Goal: Navigation & Orientation: Find specific page/section

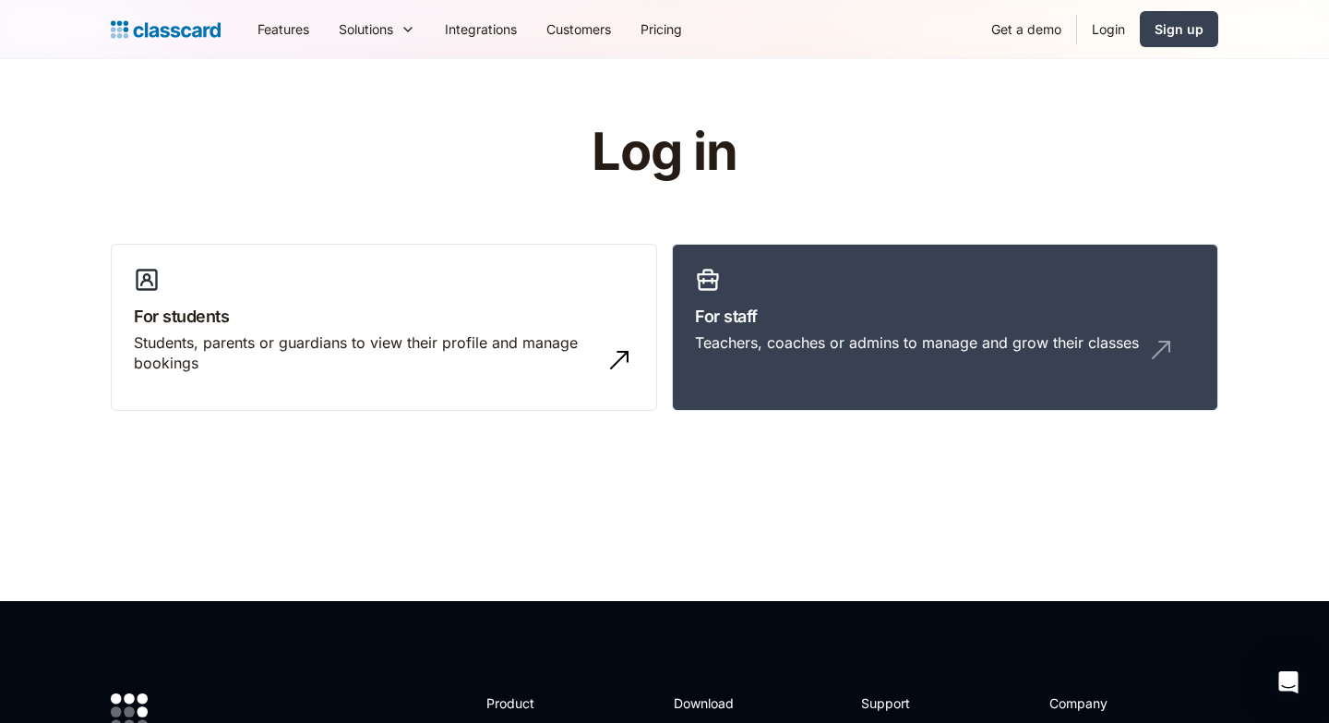
click at [1106, 28] on link "Login" at bounding box center [1108, 29] width 63 height 42
click at [1102, 31] on link "Login" at bounding box center [1108, 29] width 63 height 42
click at [1107, 31] on link "Login" at bounding box center [1108, 29] width 63 height 42
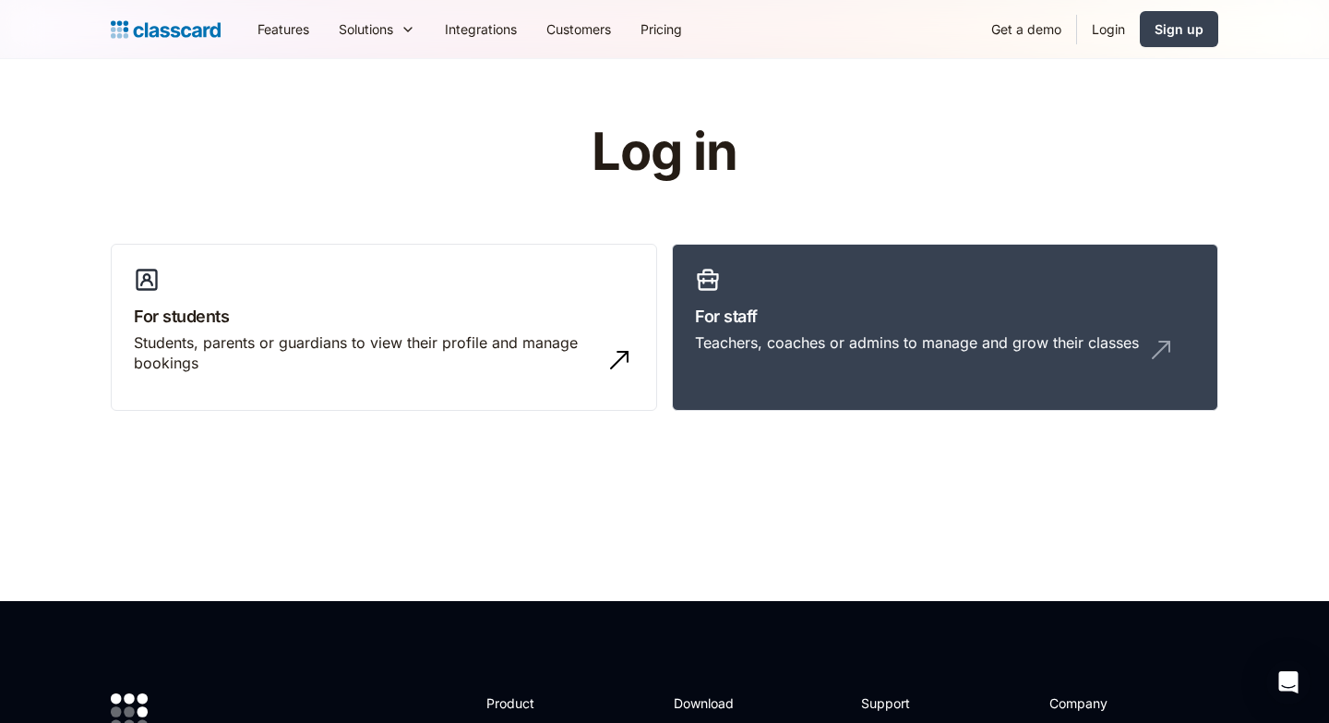
click at [1103, 27] on link "Login" at bounding box center [1108, 29] width 63 height 42
click at [159, 34] on img "home" at bounding box center [166, 30] width 110 height 26
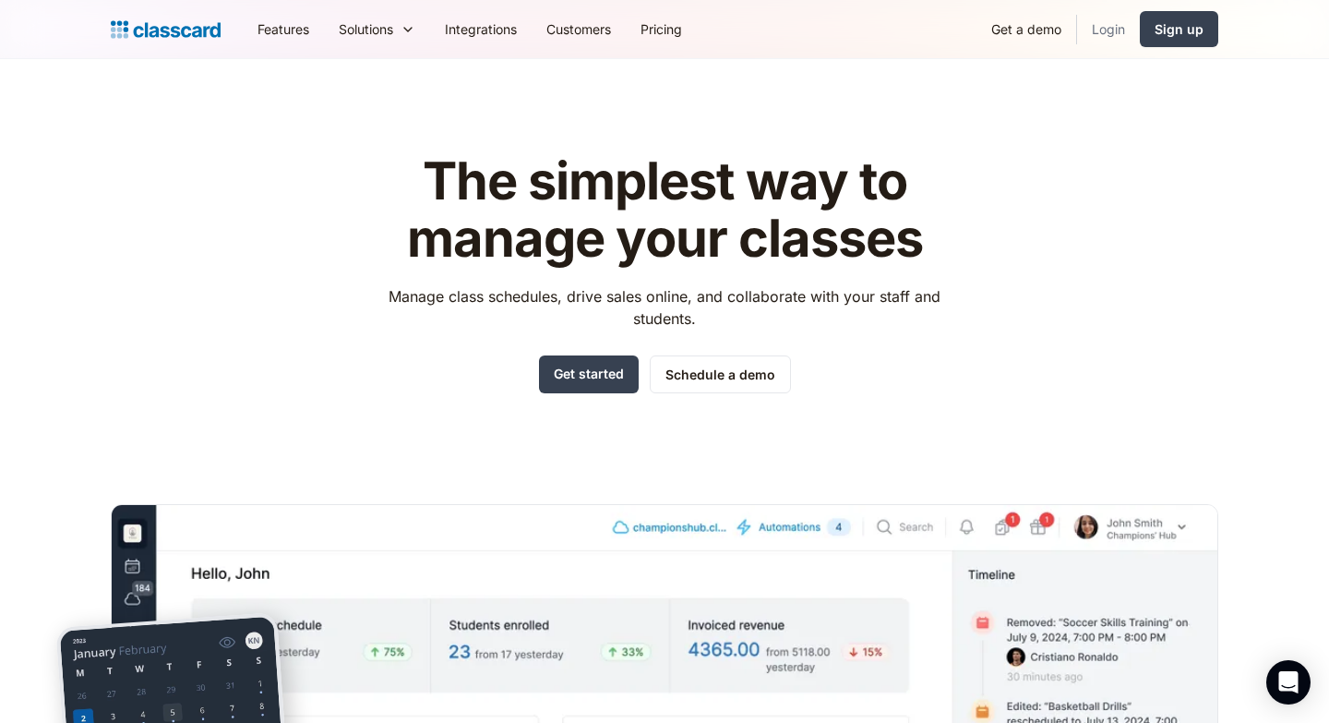
click at [1108, 37] on link "Login" at bounding box center [1108, 29] width 63 height 42
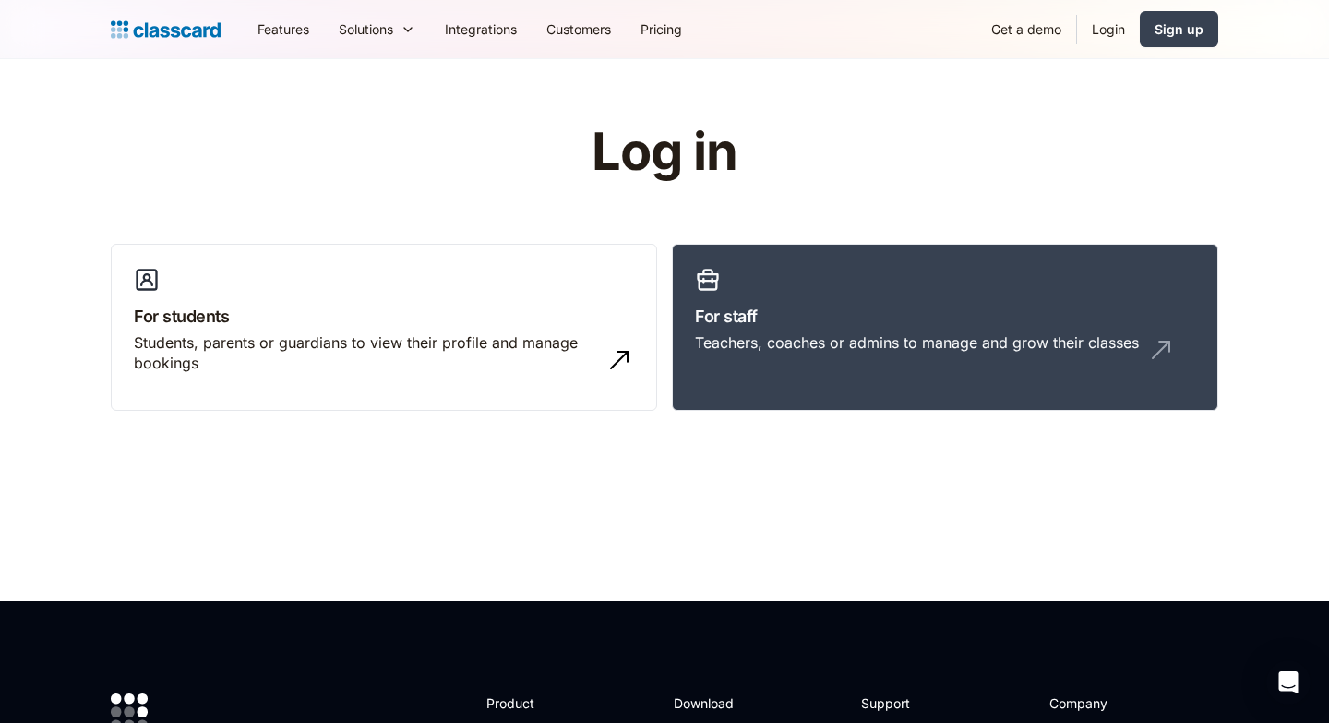
click at [1108, 37] on link "Login" at bounding box center [1108, 29] width 63 height 42
click at [1110, 31] on link "Login" at bounding box center [1108, 29] width 63 height 42
click at [965, 119] on header "Log in For students Students, parents or guardians to view their profile and ma…" at bounding box center [664, 330] width 1329 height 542
click at [950, 362] on div "Teachers, coaches or admins to manage and grow their classes" at bounding box center [945, 349] width 500 height 35
